Goal: Information Seeking & Learning: Learn about a topic

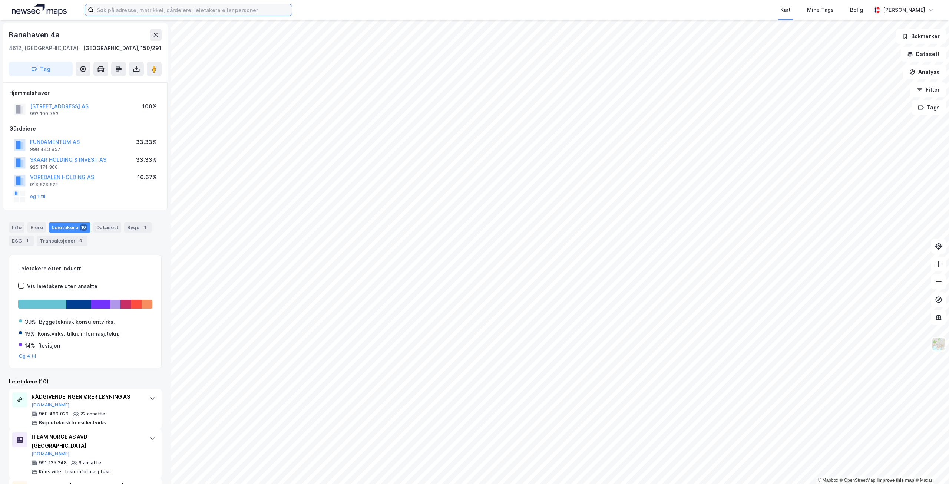
click at [123, 8] on input at bounding box center [193, 9] width 198 height 11
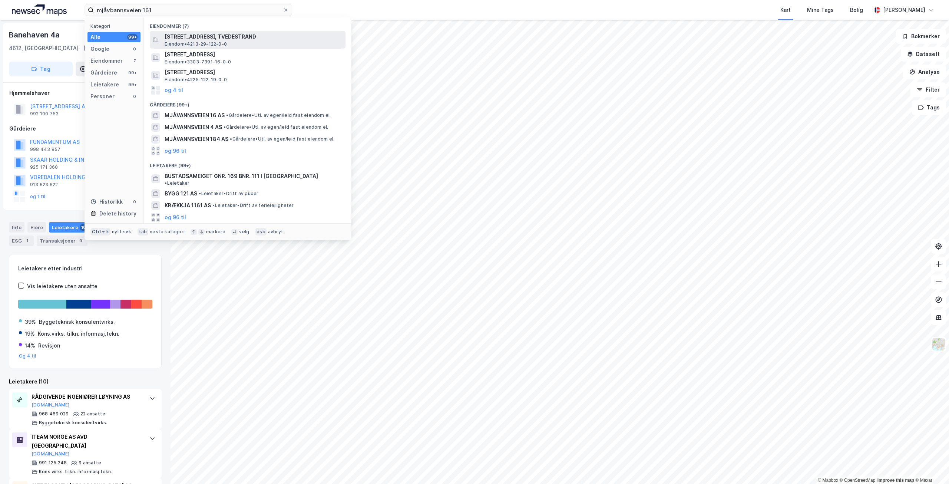
click at [198, 43] on span "Eiendom • 4213-29-122-0-0" at bounding box center [196, 44] width 62 height 6
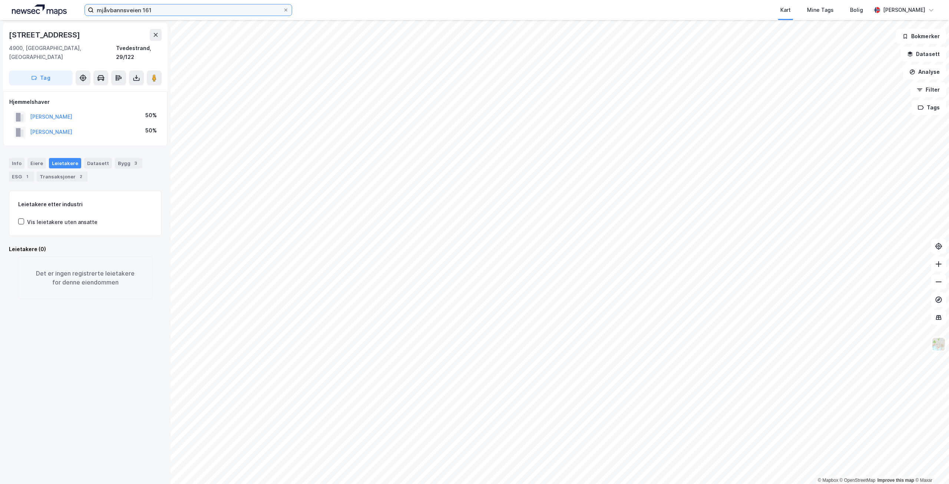
click at [174, 11] on input "mjåvbannsveien 161" at bounding box center [188, 9] width 189 height 11
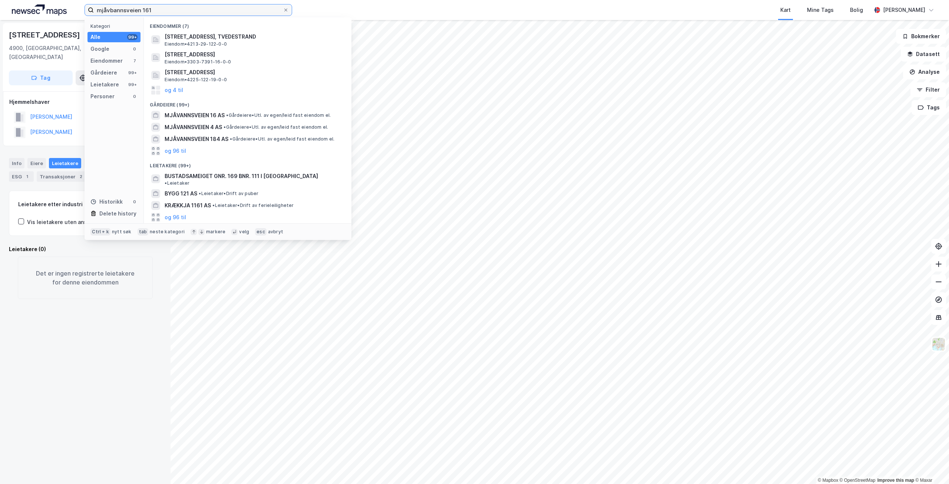
click at [114, 9] on input "mjåvbannsveien 161" at bounding box center [188, 9] width 189 height 11
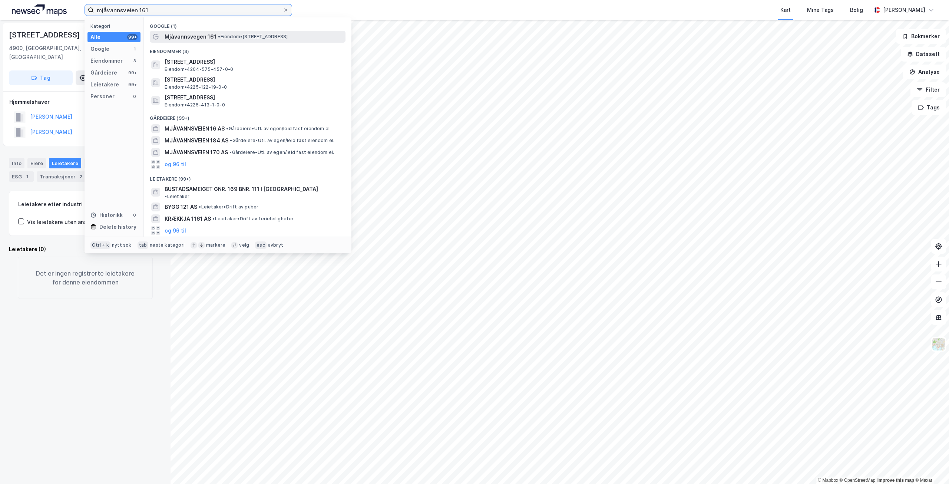
type input "mjåvannsveien 161"
click at [283, 31] on div "Mjåvannsvegen 161 • Eiendom • [STREET_ADDRESS]" at bounding box center [248, 37] width 196 height 12
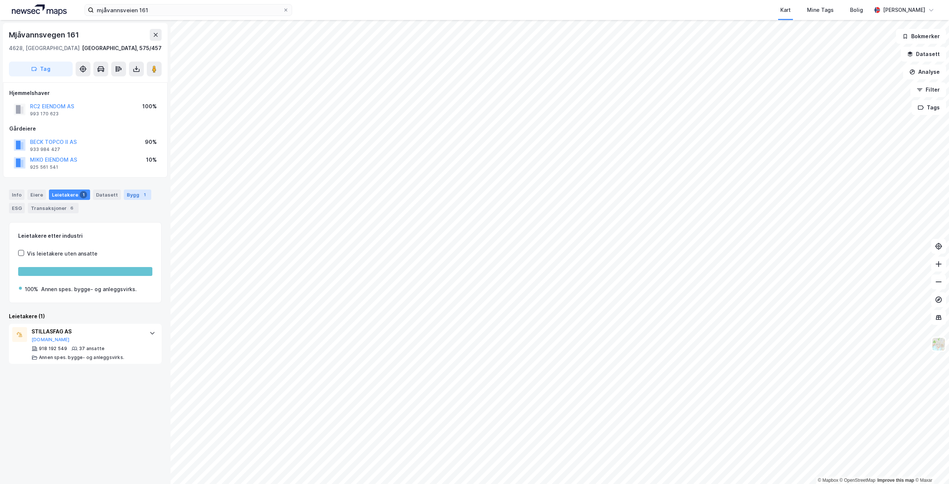
click at [141, 195] on div "1" at bounding box center [144, 194] width 7 height 7
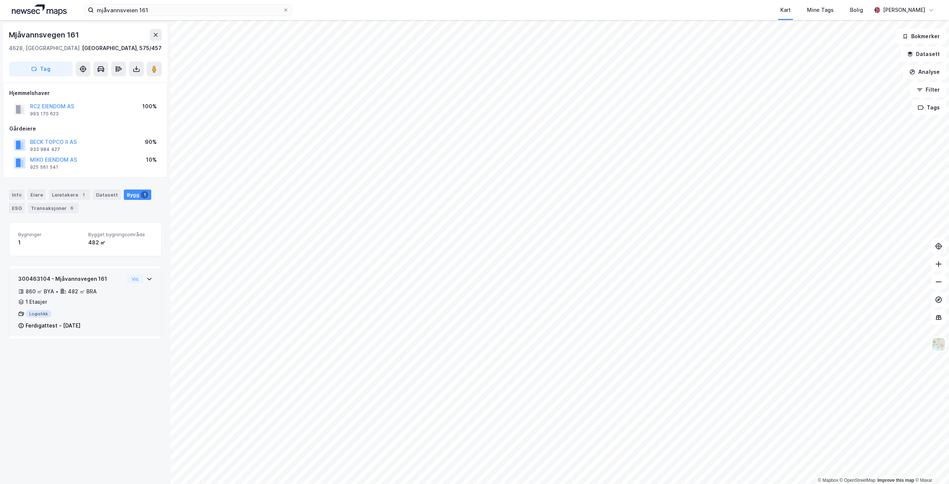
click at [112, 317] on div "Logistikk" at bounding box center [71, 313] width 106 height 7
